Goal: Information Seeking & Learning: Learn about a topic

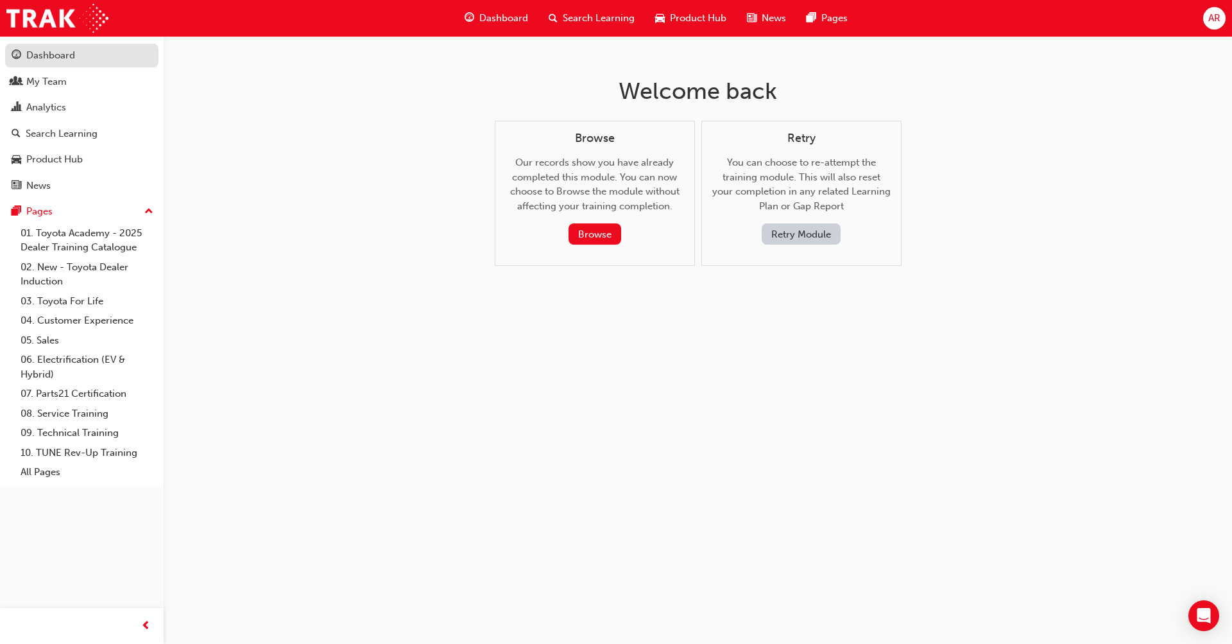
click at [57, 60] on div "Dashboard" at bounding box center [50, 55] width 49 height 15
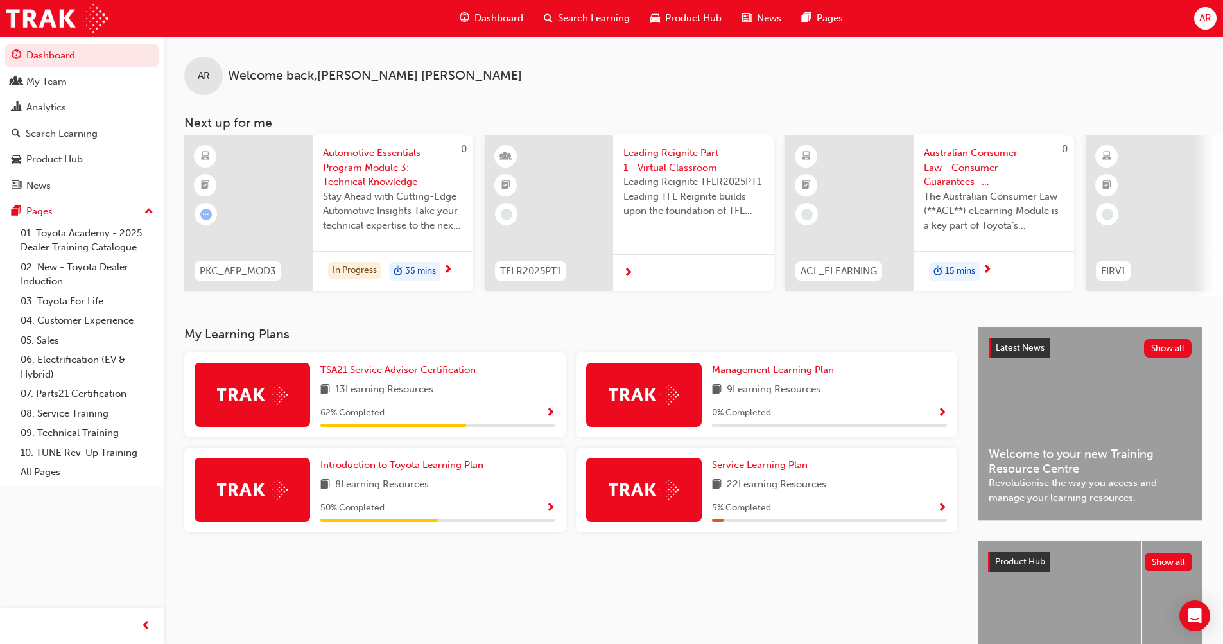
click at [397, 373] on span "TSA21 Service Advisor Certification" at bounding box center [397, 370] width 155 height 12
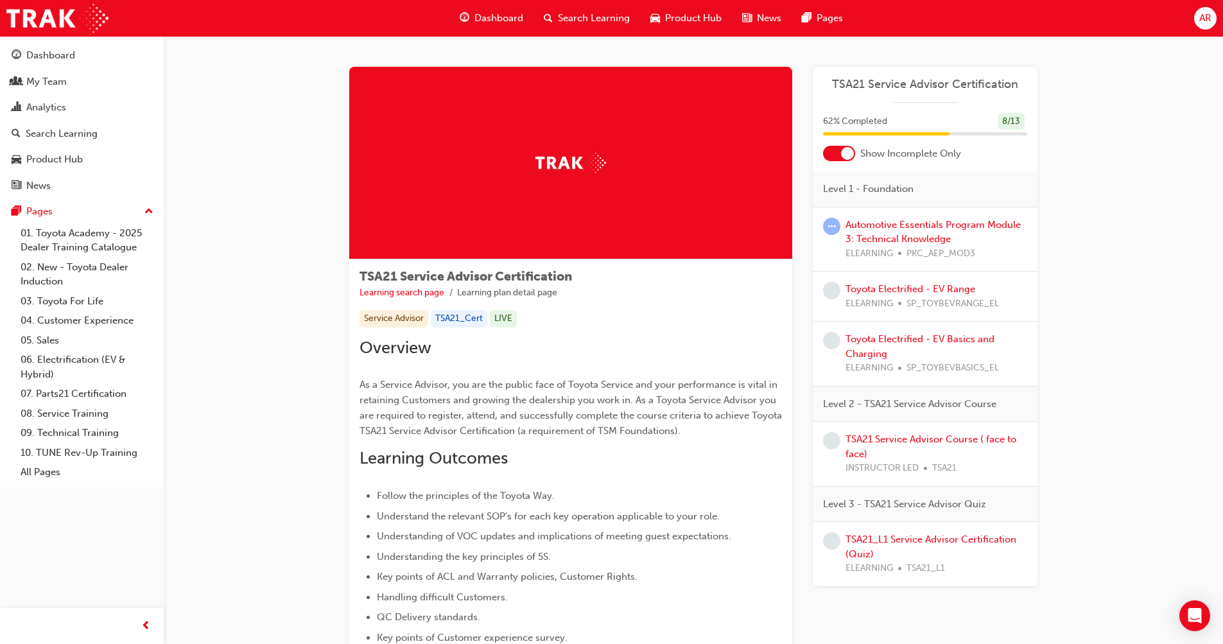
click at [925, 230] on div "Automotive Essentials Program Module 3: Technical Knowledge ELEARNING PKC_AEP_M…" at bounding box center [936, 240] width 182 height 44
click at [920, 221] on link "Automotive Essentials Program Module 3: Technical Knowledge" at bounding box center [932, 232] width 175 height 26
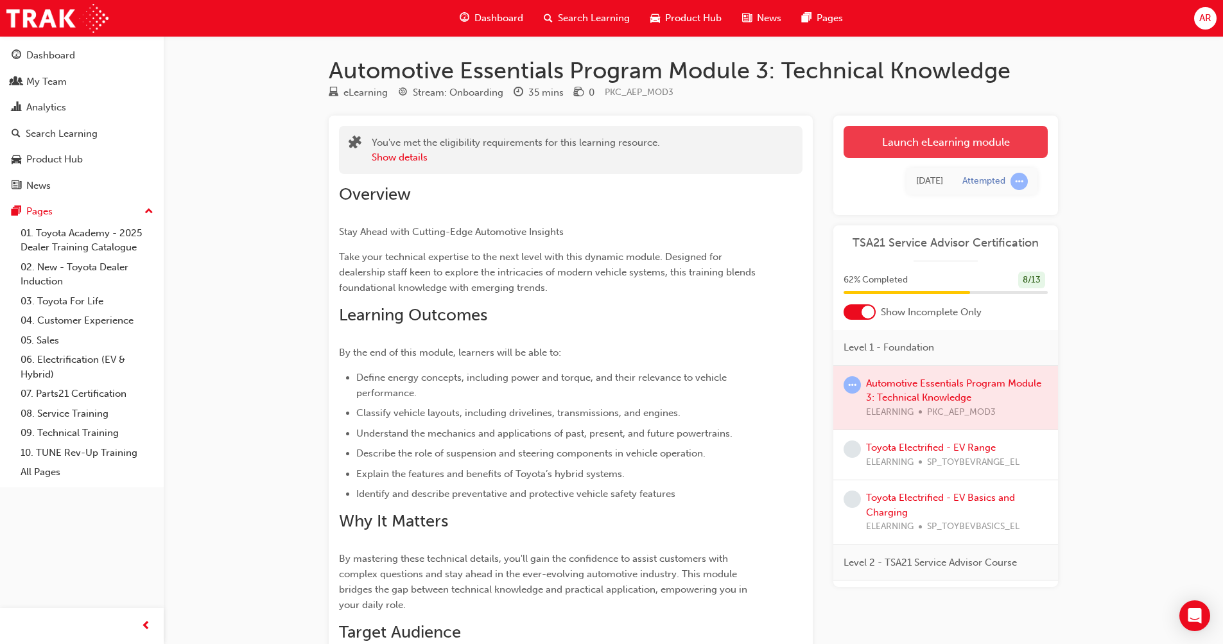
click at [927, 143] on link "Launch eLearning module" at bounding box center [945, 142] width 204 height 32
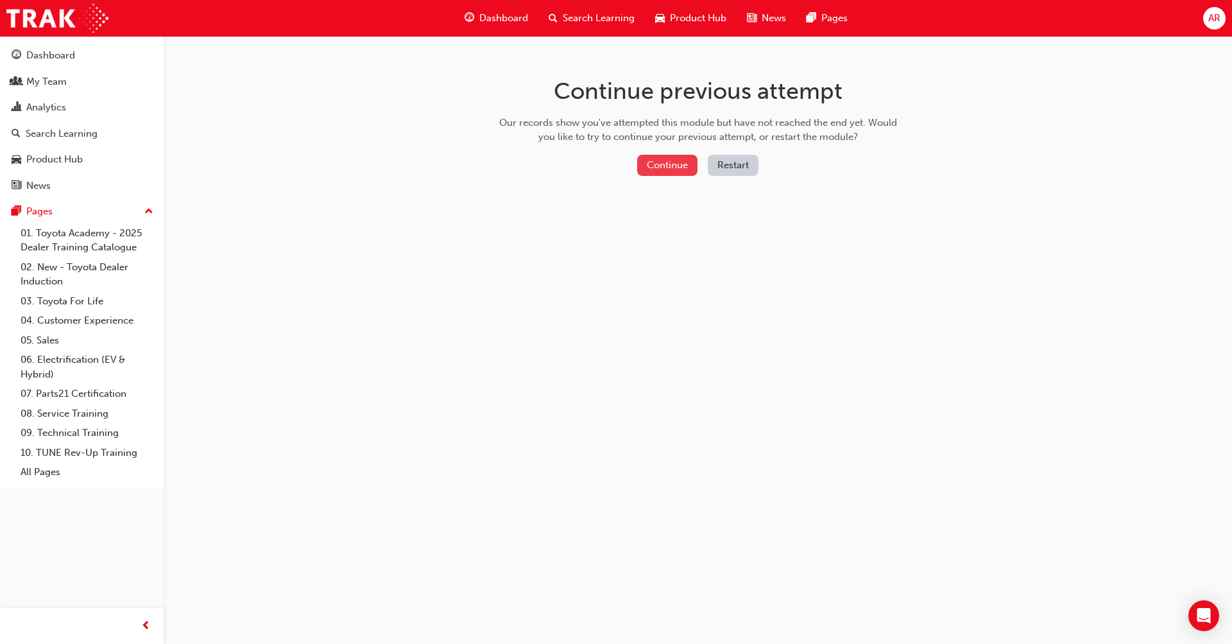
click at [673, 160] on button "Continue" at bounding box center [667, 165] width 60 height 21
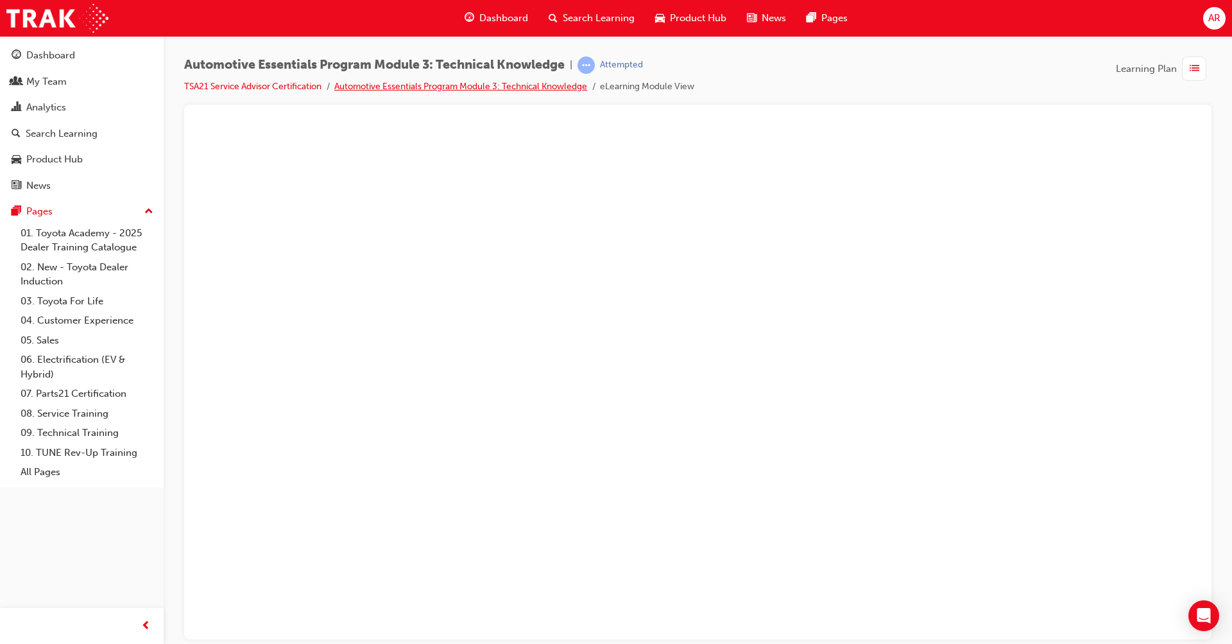
click at [558, 86] on link "Automotive Essentials Program Module 3: Technical Knowledge" at bounding box center [460, 86] width 253 height 11
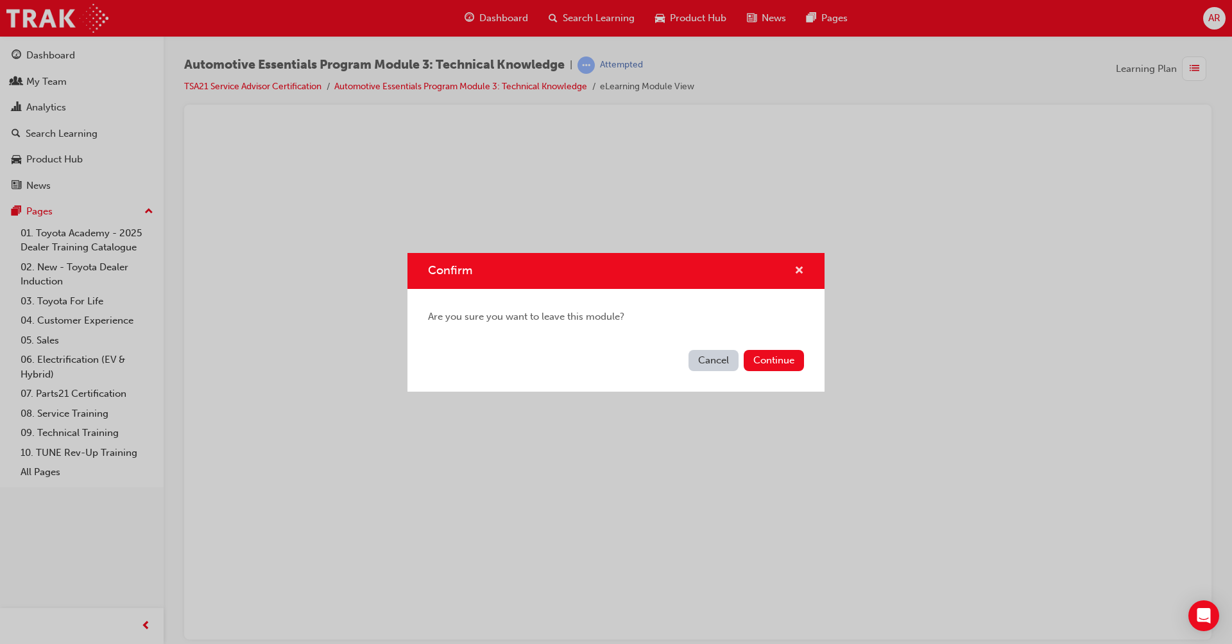
click at [801, 270] on span "cross-icon" at bounding box center [800, 272] width 10 height 12
